Goal: Task Accomplishment & Management: Complete application form

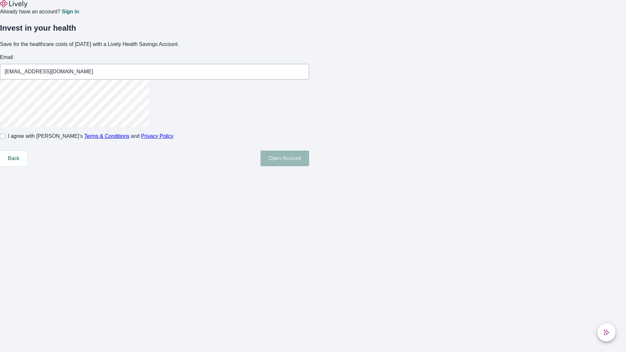
click at [5, 139] on input "I agree with Lively’s Terms & Conditions and Privacy Policy" at bounding box center [2, 136] width 5 height 5
checkbox input "true"
click at [309, 166] on button "Open Account" at bounding box center [284, 159] width 49 height 16
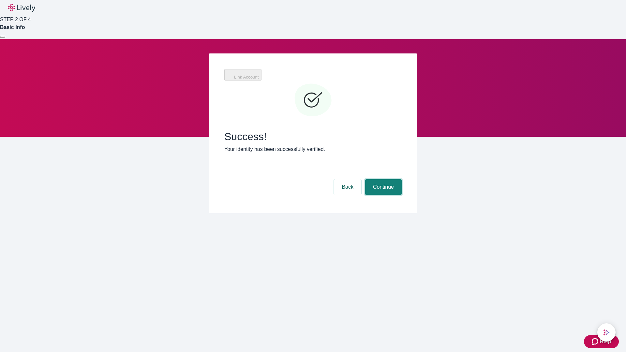
click at [382, 179] on button "Continue" at bounding box center [383, 187] width 37 height 16
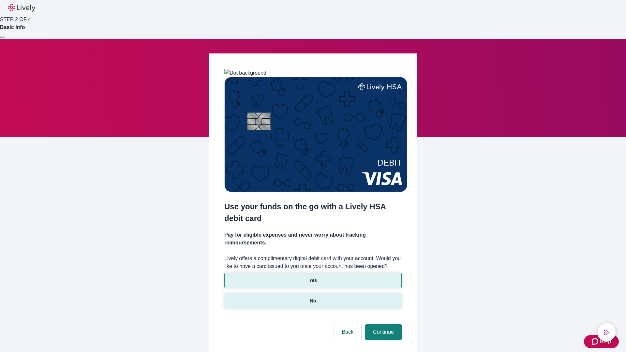
click at [313, 298] on p "No" at bounding box center [313, 301] width 6 height 7
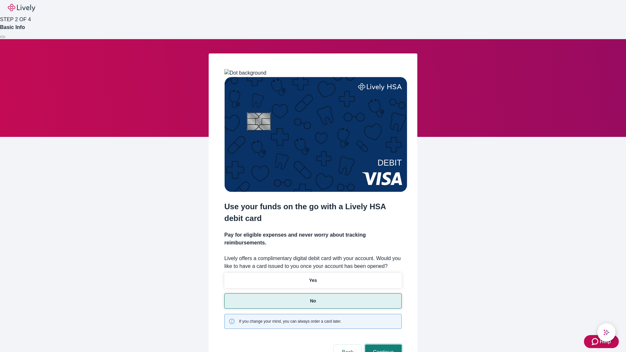
click at [382, 345] on button "Continue" at bounding box center [383, 353] width 37 height 16
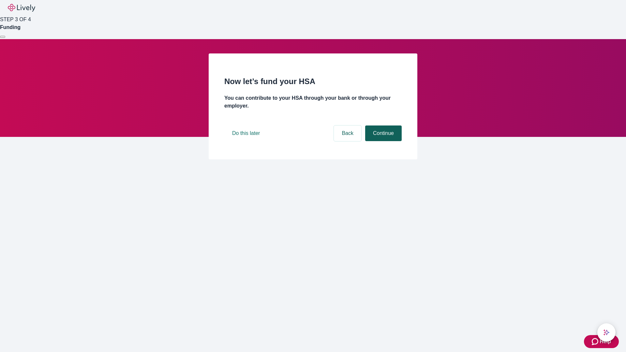
click at [382, 141] on button "Continue" at bounding box center [383, 133] width 37 height 16
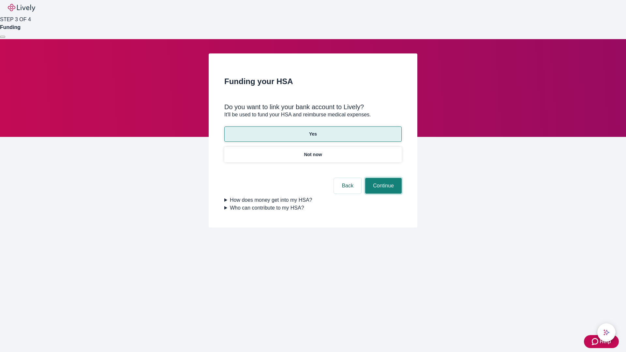
click at [382, 178] on button "Continue" at bounding box center [383, 186] width 37 height 16
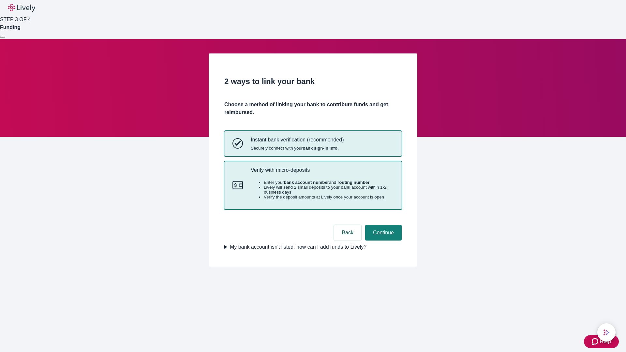
click at [322, 173] on p "Verify with micro-deposits" at bounding box center [322, 170] width 143 height 6
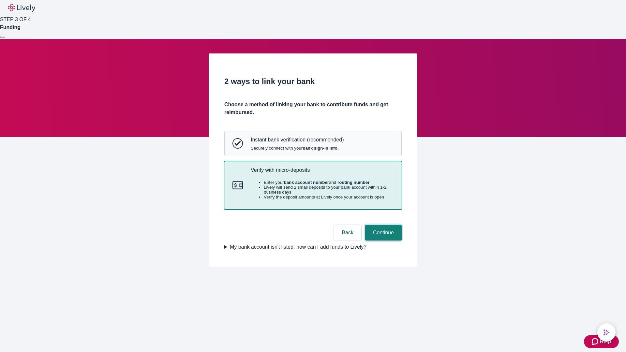
click at [382, 241] on button "Continue" at bounding box center [383, 233] width 37 height 16
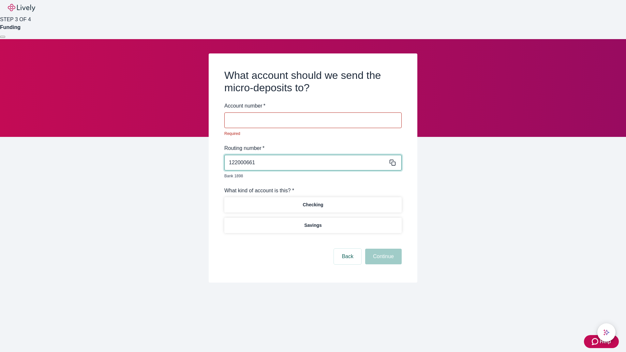
type input "122000661"
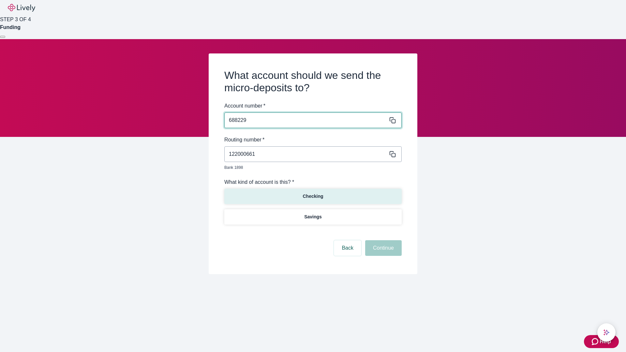
type input "688229"
click at [313, 193] on p "Checking" at bounding box center [312, 196] width 21 height 7
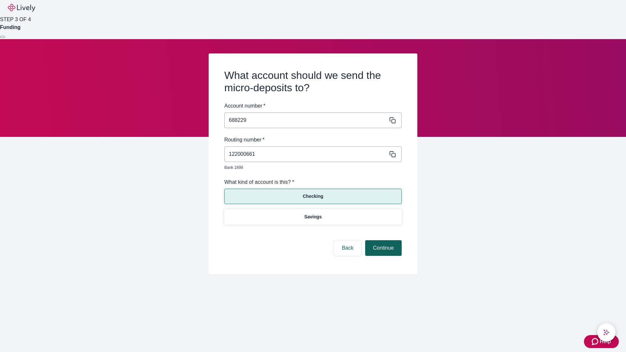
click at [382, 241] on button "Continue" at bounding box center [383, 248] width 37 height 16
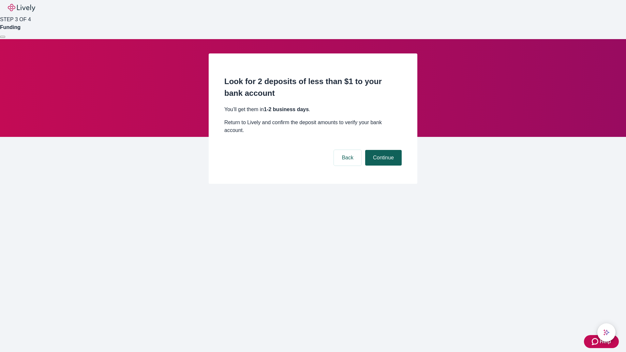
click at [382, 150] on button "Continue" at bounding box center [383, 158] width 37 height 16
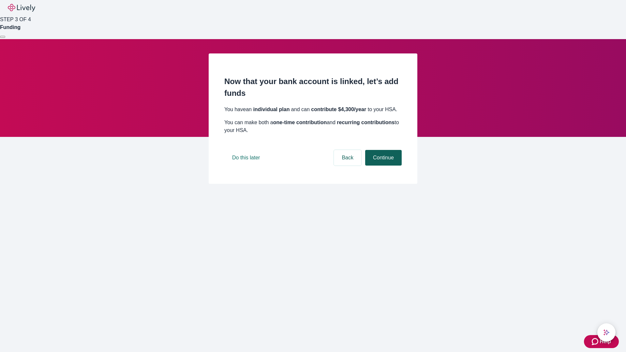
click at [382, 166] on button "Continue" at bounding box center [383, 158] width 37 height 16
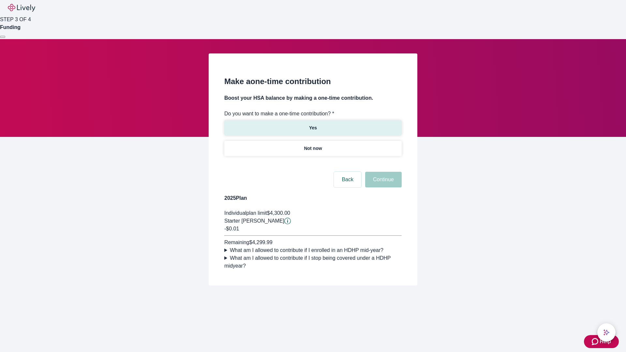
click at [313, 125] on p "Yes" at bounding box center [313, 128] width 8 height 7
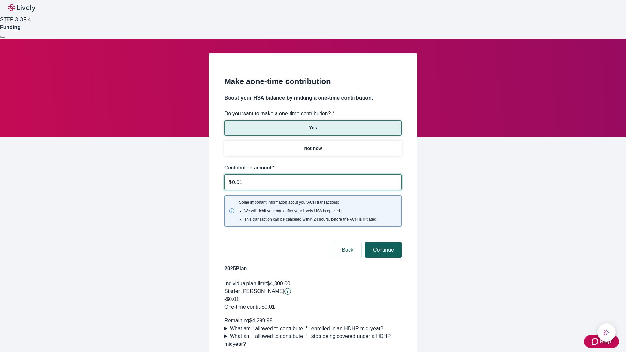
type input "0.01"
click at [382, 242] on button "Continue" at bounding box center [383, 250] width 37 height 16
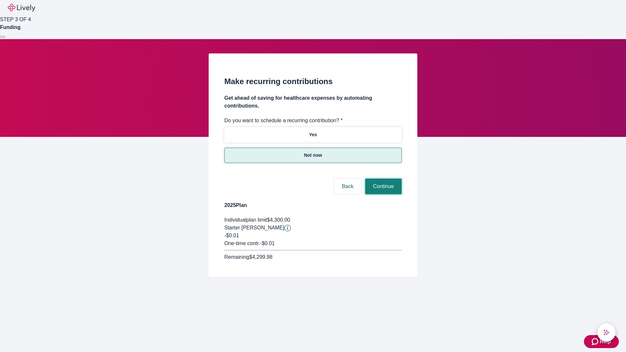
click at [382, 179] on button "Continue" at bounding box center [383, 187] width 37 height 16
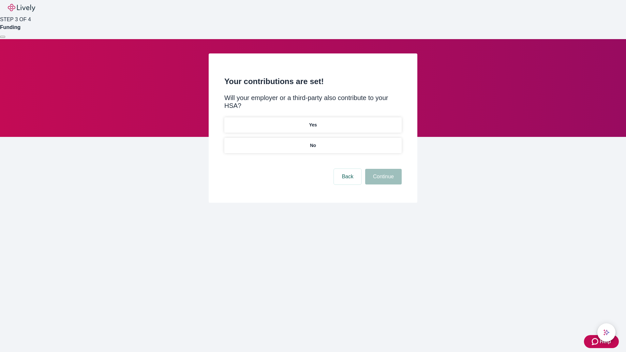
click at [313, 142] on p "No" at bounding box center [313, 145] width 6 height 7
click at [382, 169] on button "Continue" at bounding box center [383, 177] width 37 height 16
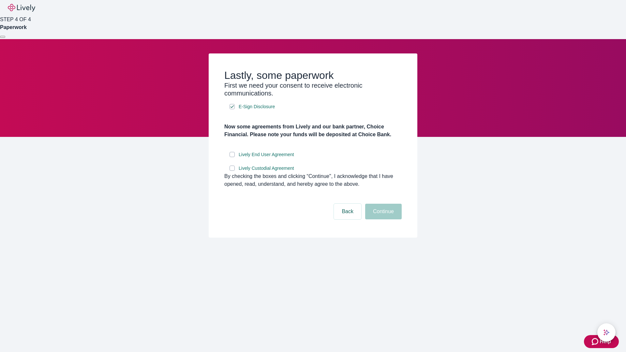
click at [232, 157] on input "Lively End User Agreement" at bounding box center [231, 154] width 5 height 5
checkbox input "true"
click at [232, 171] on input "Lively Custodial Agreement" at bounding box center [231, 168] width 5 height 5
checkbox input "true"
click at [382, 219] on button "Continue" at bounding box center [383, 212] width 37 height 16
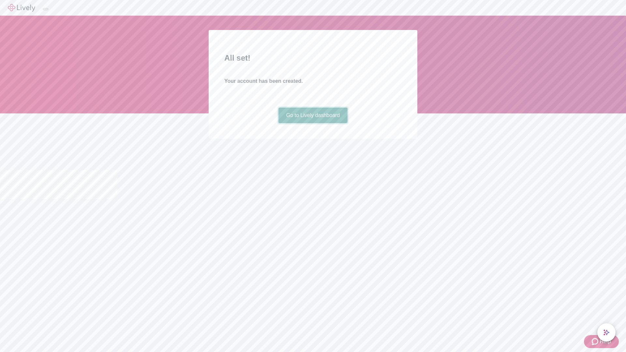
click at [313, 123] on link "Go to Lively dashboard" at bounding box center [312, 116] width 69 height 16
